Goal: Task Accomplishment & Management: Use online tool/utility

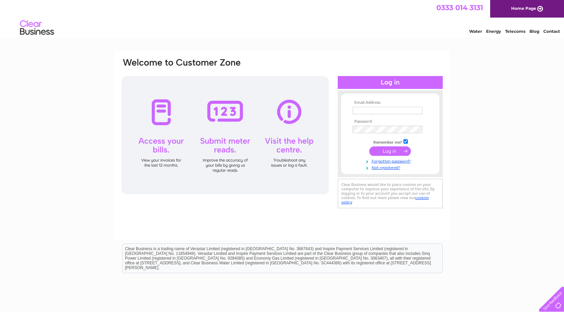
type input "[EMAIL_ADDRESS][DOMAIN_NAME]"
click at [386, 150] on input "submit" at bounding box center [390, 151] width 42 height 9
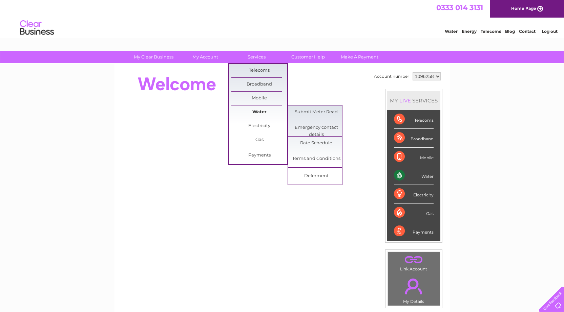
click at [259, 110] on link "Water" at bounding box center [259, 113] width 56 height 14
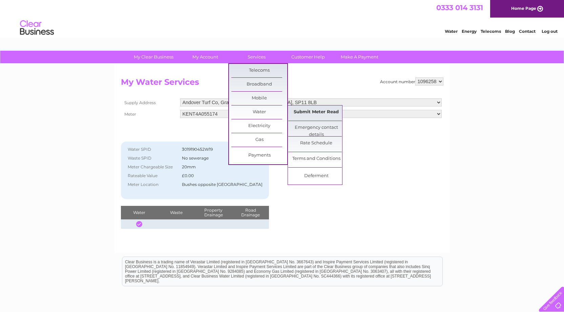
click at [307, 112] on link "Submit Meter Read" at bounding box center [316, 113] width 56 height 14
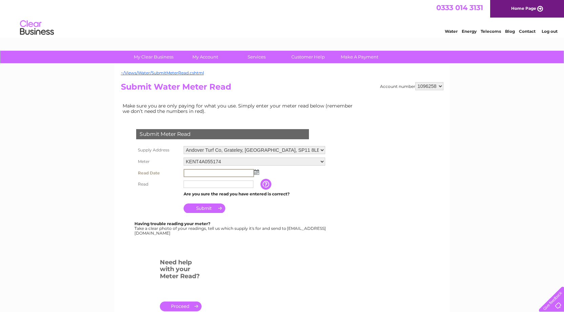
click at [198, 172] on input "text" at bounding box center [218, 173] width 70 height 8
click at [194, 173] on input "text" at bounding box center [218, 173] width 70 height 8
click at [257, 174] on img at bounding box center [256, 172] width 5 height 5
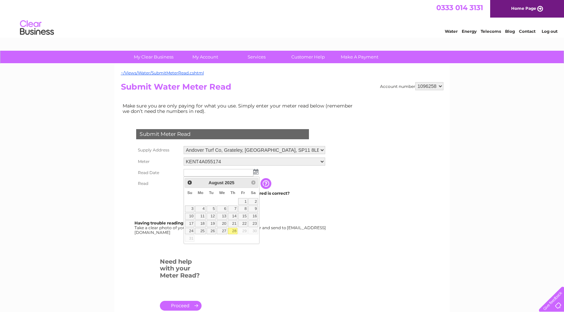
click at [237, 235] on link "28" at bounding box center [232, 231] width 9 height 7
type input "2025/08/28"
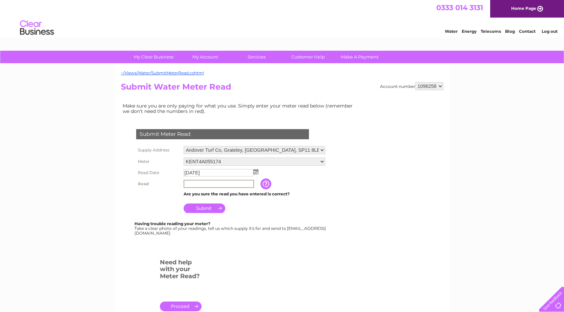
click at [188, 184] on input "text" at bounding box center [218, 184] width 70 height 8
type input "5157"
click at [205, 208] on input "Submit" at bounding box center [204, 207] width 42 height 9
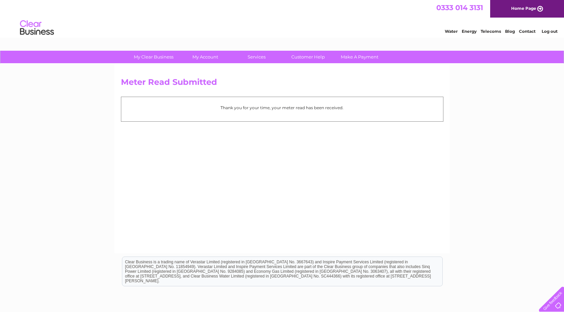
click at [549, 34] on link "Log out" at bounding box center [549, 31] width 16 height 5
